Goal: Task Accomplishment & Management: Use online tool/utility

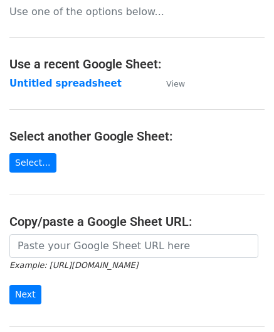
scroll to position [125, 0]
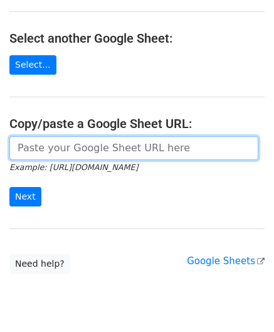
click at [63, 154] on input "url" at bounding box center [133, 148] width 249 height 24
paste input "https://docs.google.com/spreadsheets/d/1vbOoCaUBUKJ04inVy4wKy8UlMtJ5BzeNUbyxaOO…"
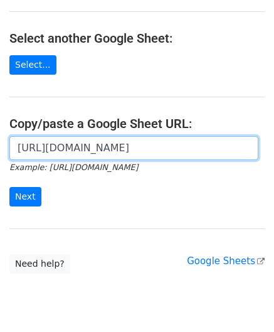
scroll to position [0, 279]
type input "https://docs.google.com/spreadsheets/d/1vbOoCaUBUKJ04inVy4wKy8UlMtJ5BzeNUbyxaOO…"
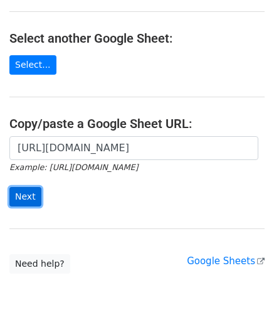
click at [26, 192] on input "Next" at bounding box center [25, 196] width 32 height 19
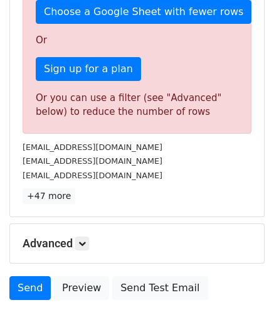
scroll to position [423, 0]
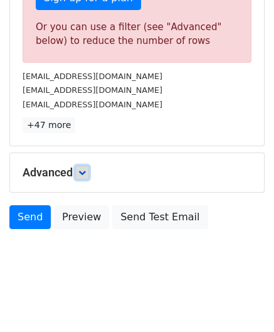
click at [81, 169] on icon at bounding box center [82, 173] width 8 height 8
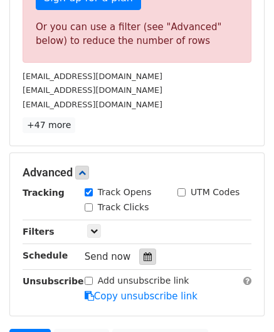
click at [144, 252] on icon at bounding box center [148, 256] width 8 height 9
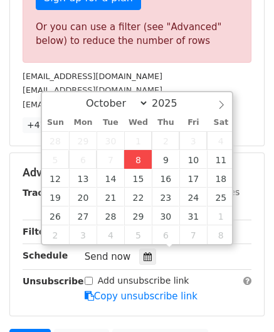
type input "[DATE] 12:00"
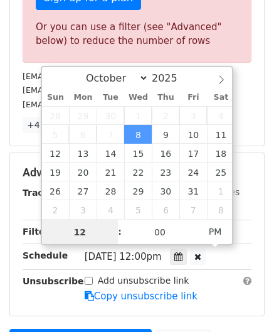
paste input "6"
type input "6"
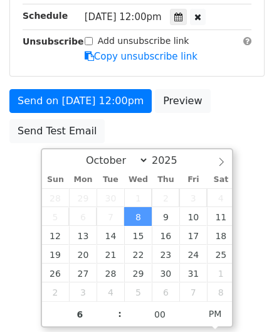
type input "[DATE] 18:00"
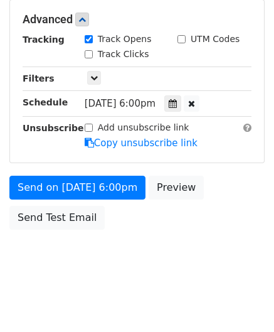
scroll to position [575, 0]
